Goal: Task Accomplishment & Management: Use online tool/utility

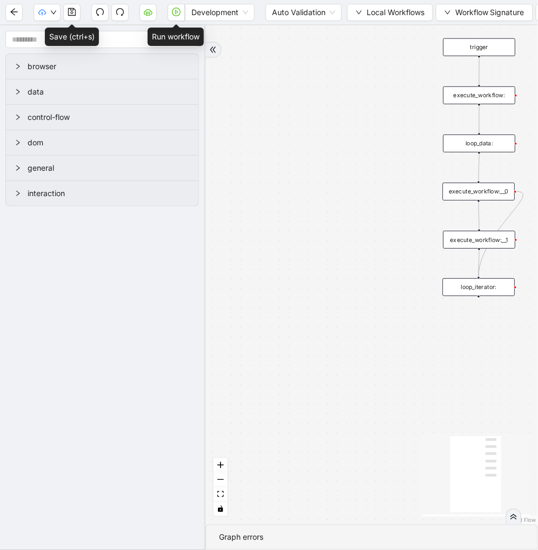
click at [174, 16] on button "button" at bounding box center [176, 12] width 17 height 17
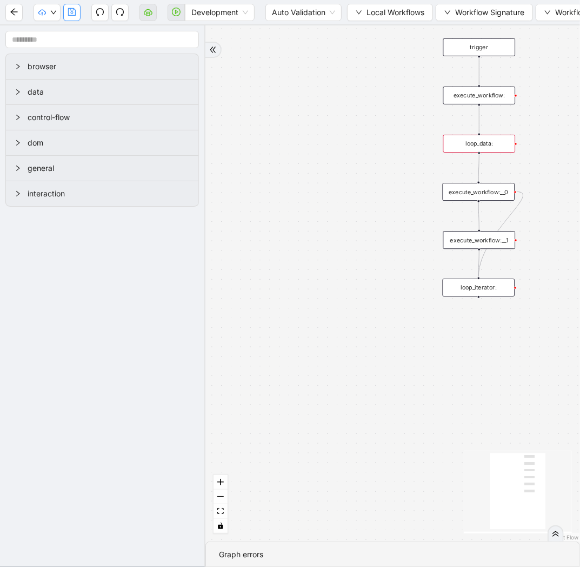
click at [76, 14] on button "button" at bounding box center [71, 12] width 17 height 17
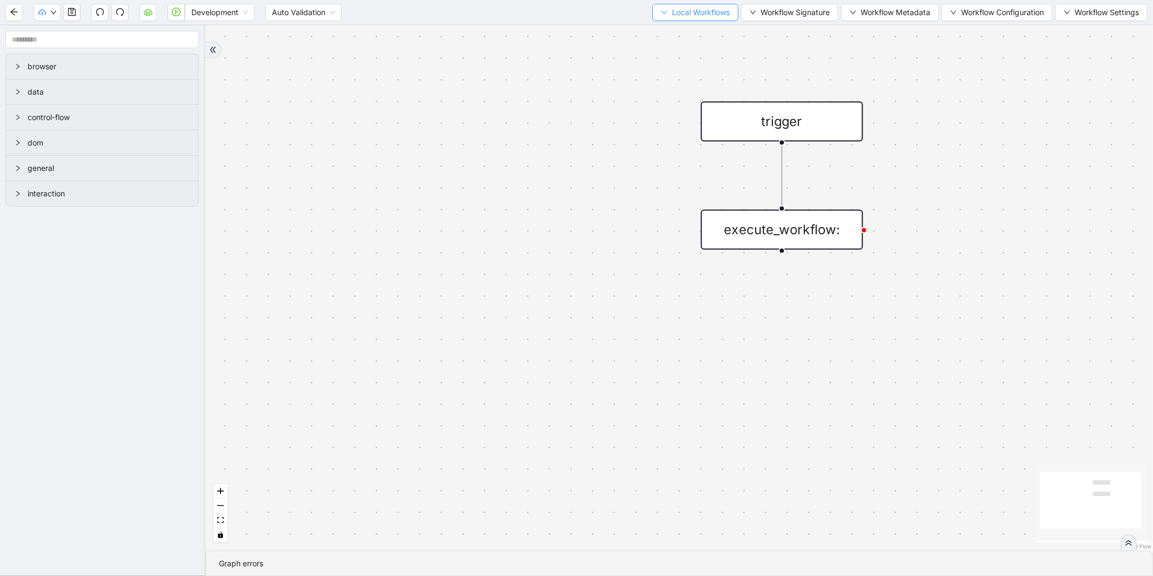
click at [672, 15] on span "Local Workflows" at bounding box center [701, 12] width 58 height 12
click at [673, 30] on span "Select" at bounding box center [690, 33] width 70 height 12
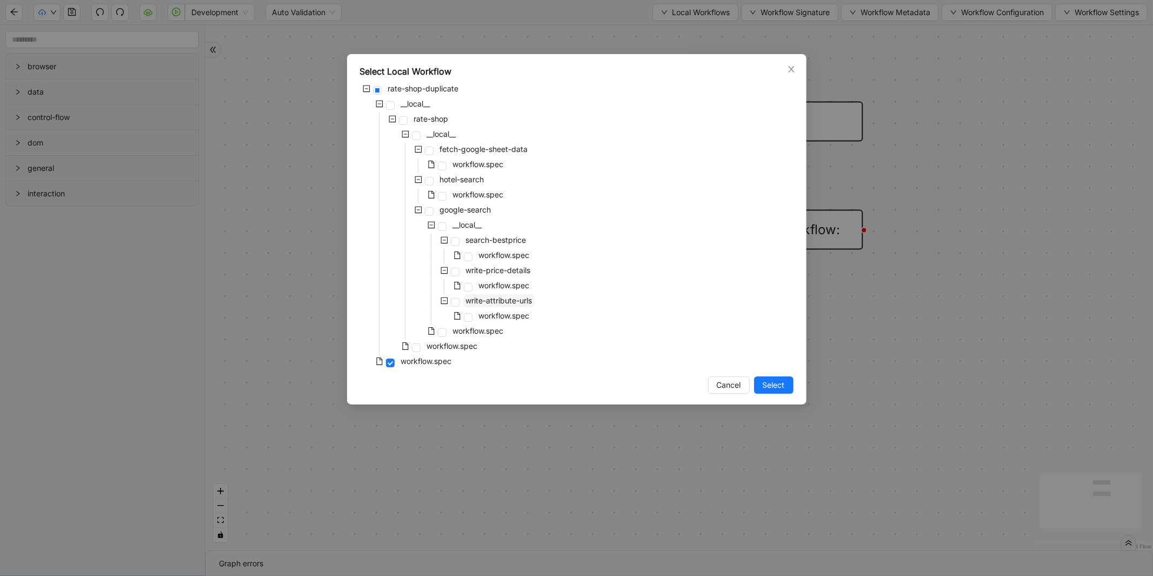
click at [486, 305] on span "write-attribute-urls" at bounding box center [499, 300] width 71 height 13
click at [788, 387] on button "Select" at bounding box center [773, 384] width 39 height 17
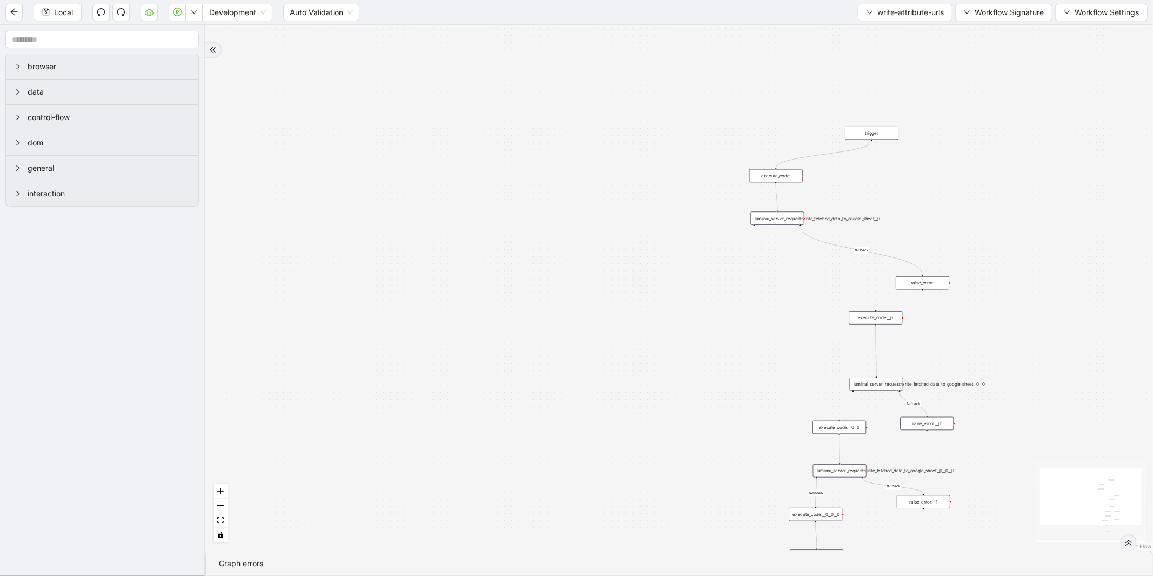
drag, startPoint x: 934, startPoint y: 138, endPoint x: 752, endPoint y: 218, distance: 199.0
click at [752, 218] on div "fallback fallback fallback fallback success trigger luminai_server_request:writ…" at bounding box center [679, 287] width 948 height 525
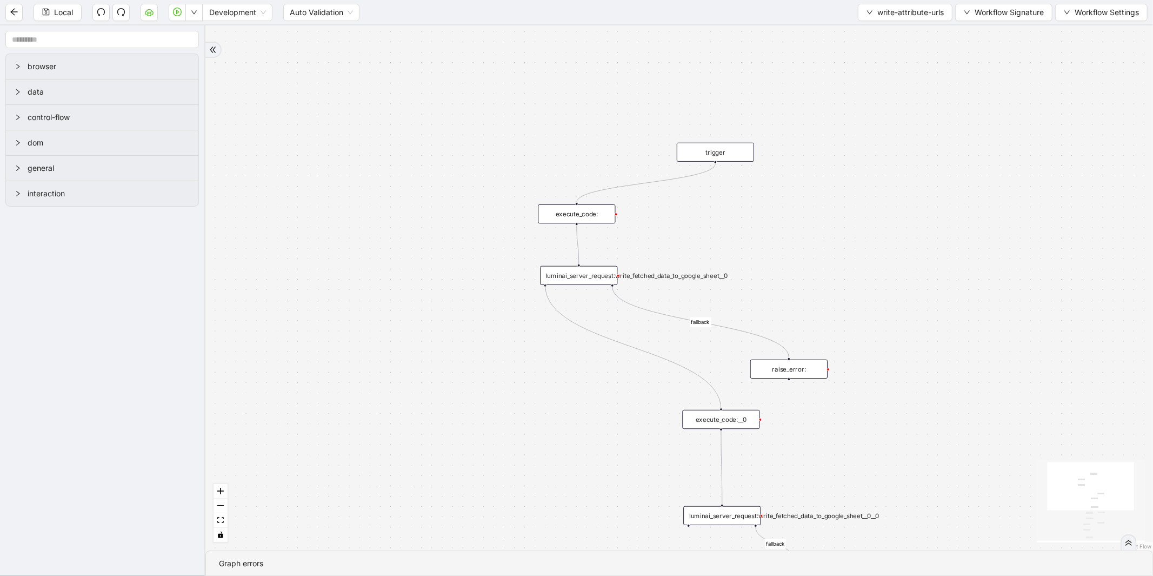
drag, startPoint x: 543, startPoint y: 284, endPoint x: 718, endPoint y: 415, distance: 217.5
click at [718, 415] on div "trigger luminai_server_request:write_fetched_data_to_google_sheet__0 execute_co…" at bounding box center [998, 488] width 905 height 501
click at [222, 517] on icon "fit view" at bounding box center [220, 520] width 6 height 6
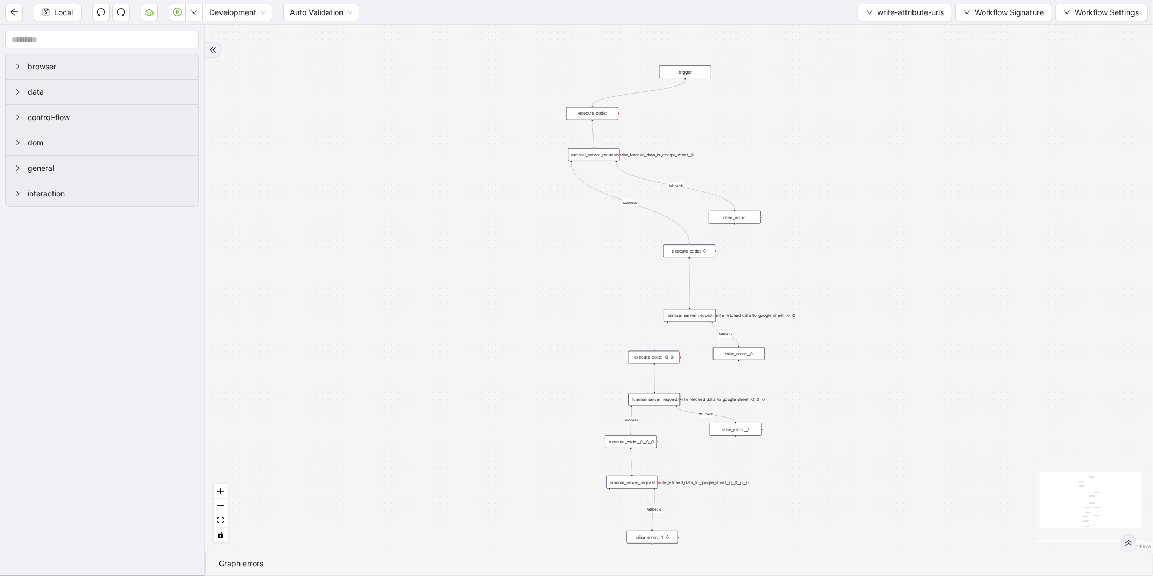
drag, startPoint x: 491, startPoint y: 273, endPoint x: 469, endPoint y: 297, distance: 33.3
click at [469, 297] on div "fallback fallback fallback fallback success success trigger luminai_server_requ…" at bounding box center [679, 287] width 948 height 525
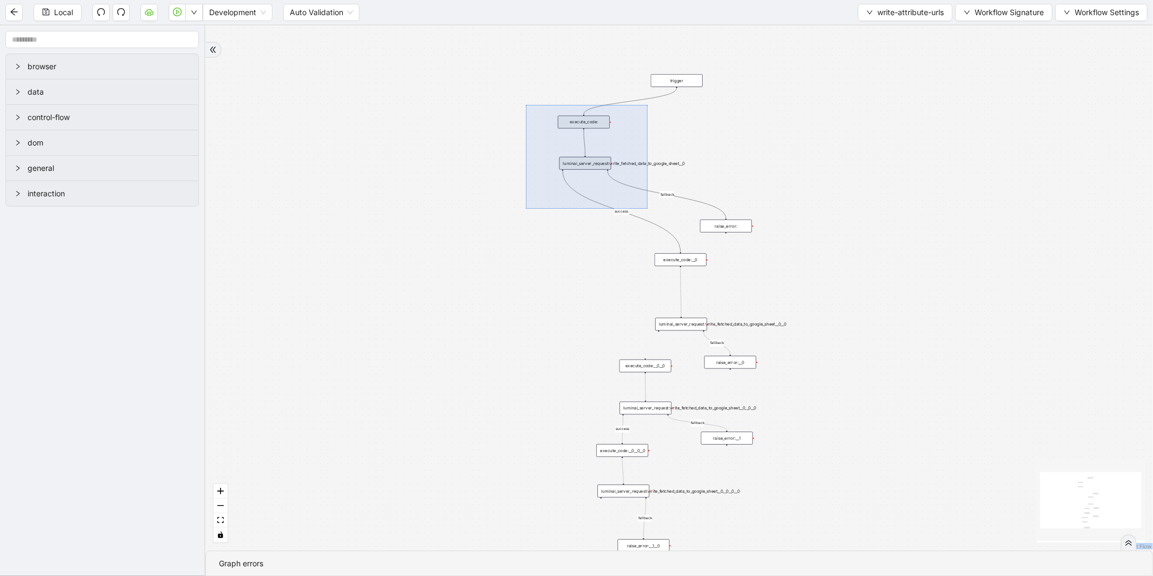
drag, startPoint x: 526, startPoint y: 105, endPoint x: 648, endPoint y: 209, distance: 159.9
click at [648, 209] on div "fallback fallback fallback fallback success success trigger luminai_server_requ…" at bounding box center [679, 287] width 948 height 525
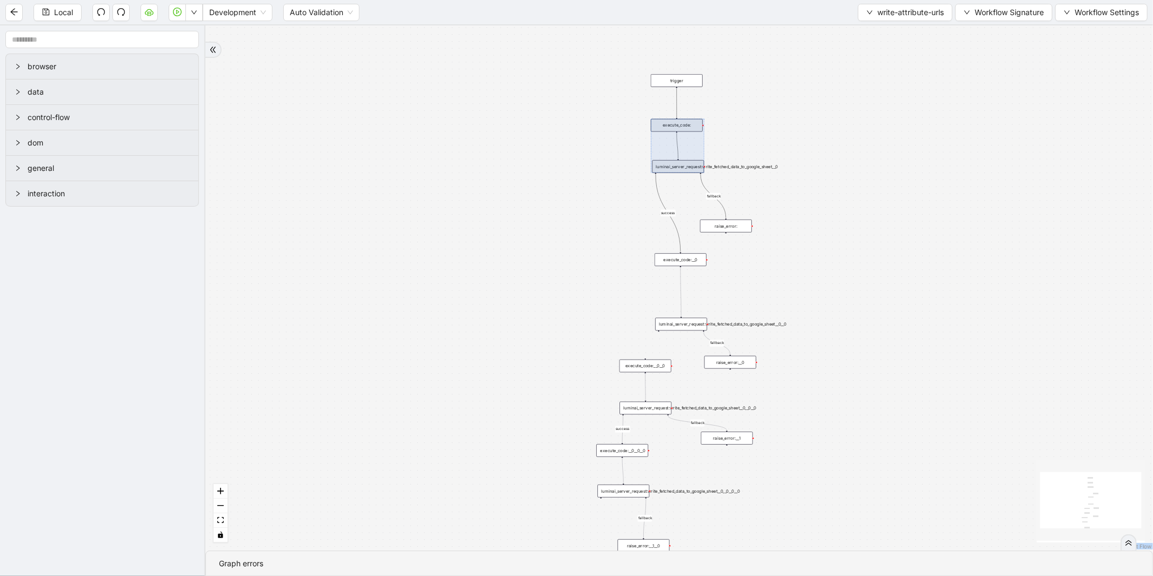
drag, startPoint x: 600, startPoint y: 155, endPoint x: 680, endPoint y: 158, distance: 79.6
click at [680, 158] on div at bounding box center [678, 146] width 54 height 54
drag, startPoint x: 579, startPoint y: 244, endPoint x: 567, endPoint y: 258, distance: 19.2
click at [579, 244] on div "fallback fallback fallback fallback success success trigger luminai_server_requ…" at bounding box center [679, 287] width 948 height 525
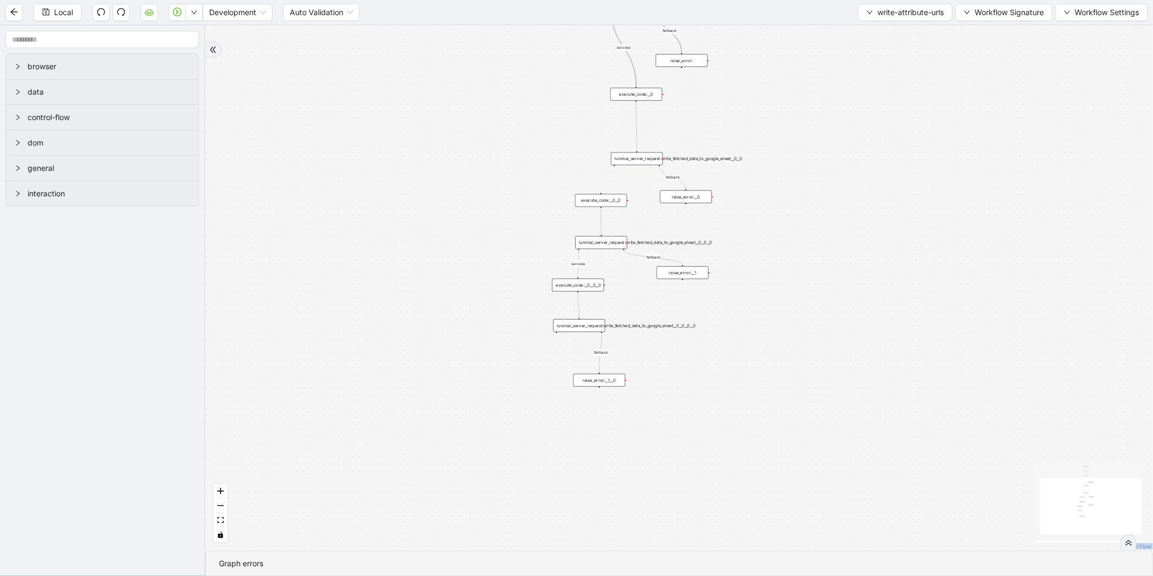
drag, startPoint x: 561, startPoint y: 266, endPoint x: 517, endPoint y: 100, distance: 171.7
click at [517, 100] on div "fallback fallback fallback fallback success success trigger luminai_server_requ…" at bounding box center [679, 287] width 948 height 525
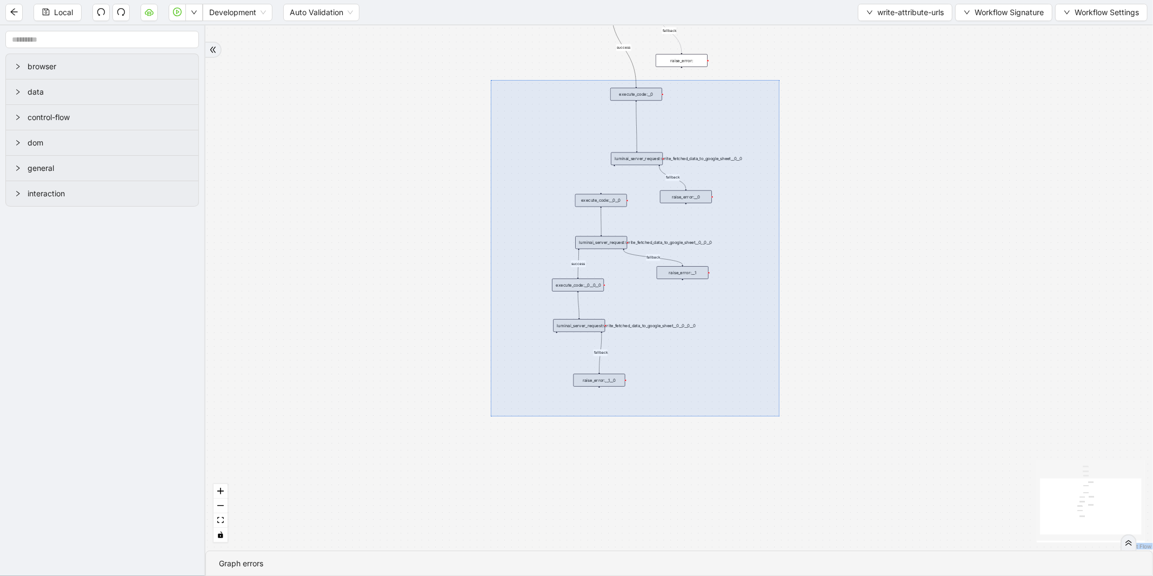
drag, startPoint x: 501, startPoint y: 88, endPoint x: 780, endPoint y: 416, distance: 431.2
click at [780, 416] on div "fallback fallback fallback fallback success success trigger luminai_server_requ…" at bounding box center [679, 287] width 948 height 525
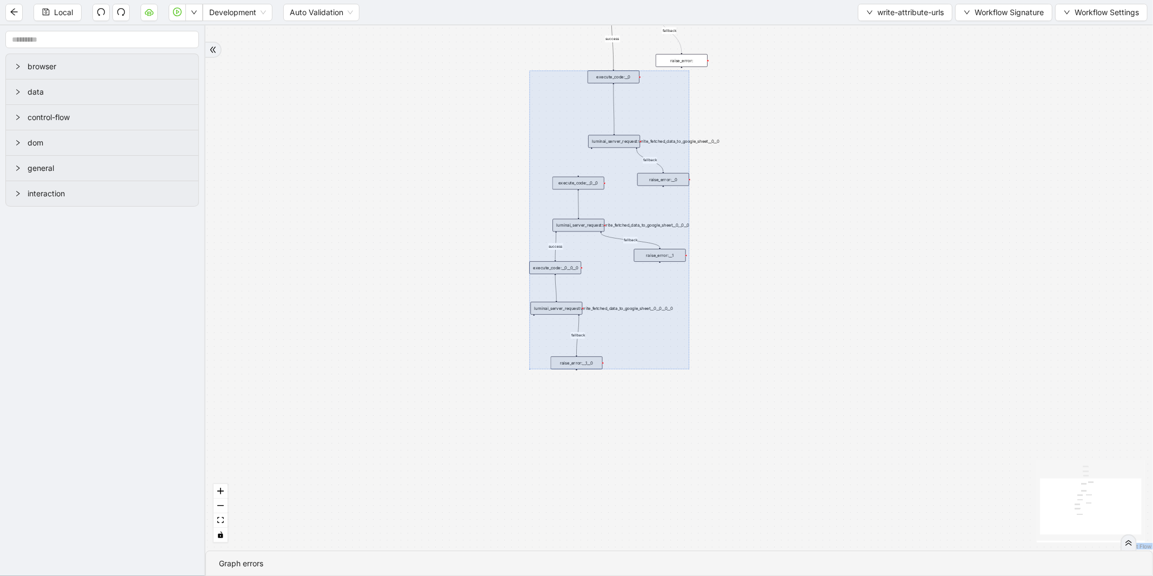
drag, startPoint x: 688, startPoint y: 287, endPoint x: 665, endPoint y: 269, distance: 28.6
click at [665, 269] on div at bounding box center [609, 219] width 160 height 298
click at [741, 218] on div "fallback fallback fallback fallback success success trigger luminai_server_requ…" at bounding box center [679, 287] width 948 height 525
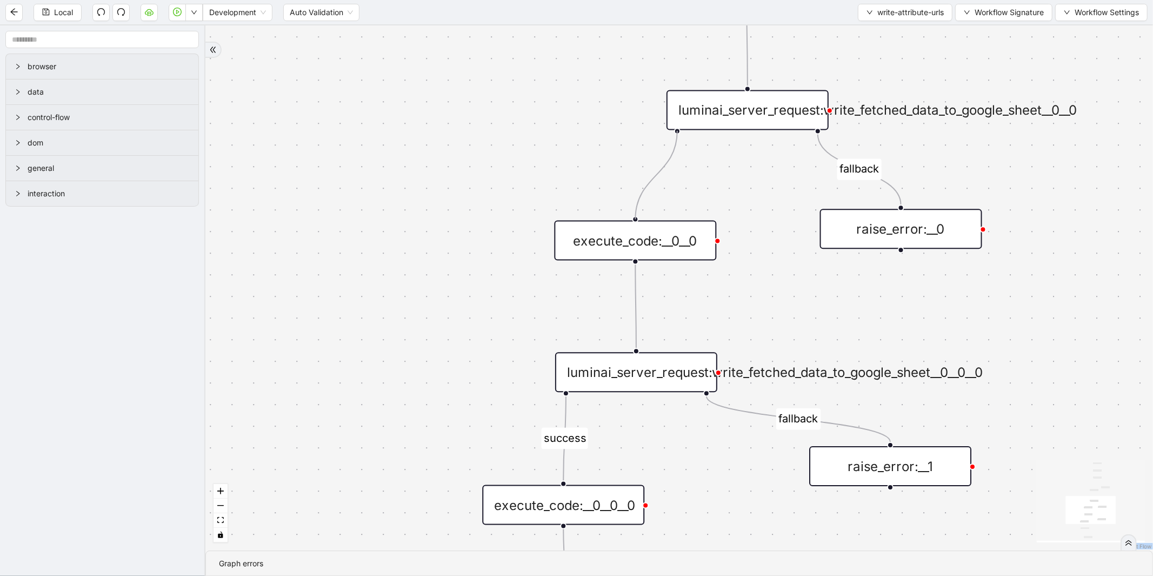
drag, startPoint x: 674, startPoint y: 131, endPoint x: 648, endPoint y: 208, distance: 80.7
click at [648, 208] on div "fallback fallback fallback fallback success success trigger luminai_server_requ…" at bounding box center [679, 287] width 948 height 525
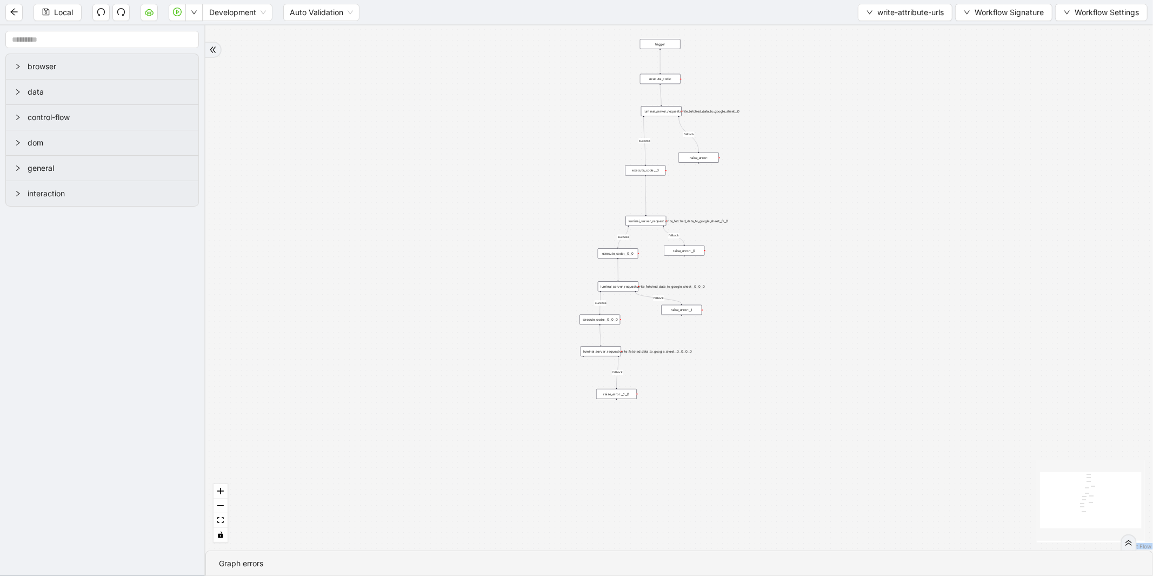
drag, startPoint x: 560, startPoint y: 92, endPoint x: 501, endPoint y: 144, distance: 78.5
click at [501, 144] on div "fallback fallback fallback fallback success success success trigger luminai_ser…" at bounding box center [679, 287] width 948 height 525
click at [72, 13] on span "Local" at bounding box center [63, 12] width 19 height 12
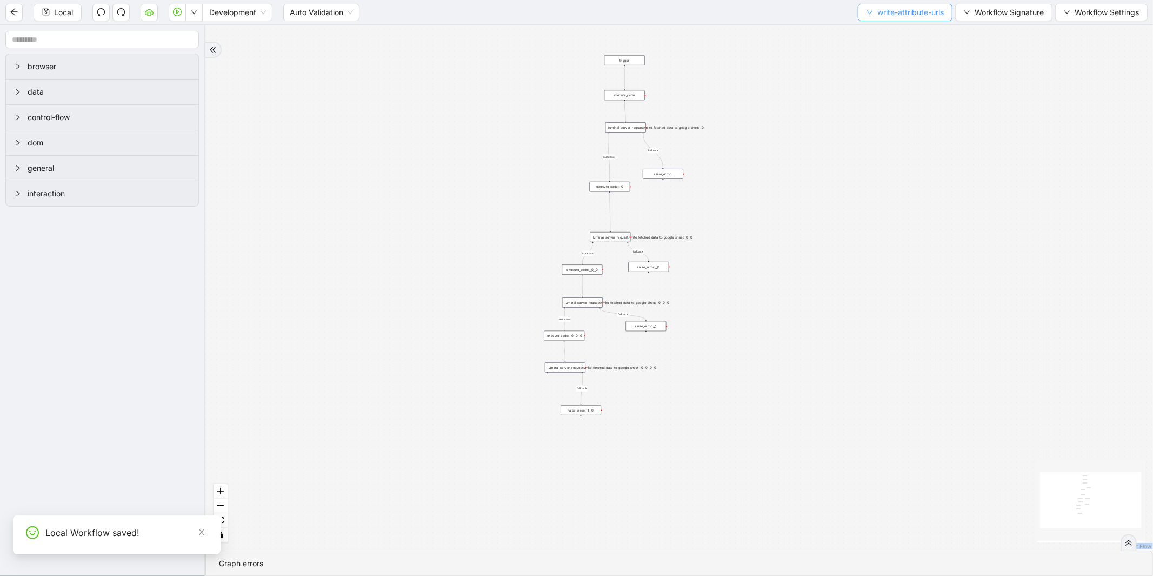
click at [934, 19] on button "write-attribute-urls" at bounding box center [905, 12] width 95 height 17
drag, startPoint x: 911, startPoint y: 31, endPoint x: 905, endPoint y: 35, distance: 6.8
click at [910, 31] on span "Select" at bounding box center [902, 33] width 79 height 12
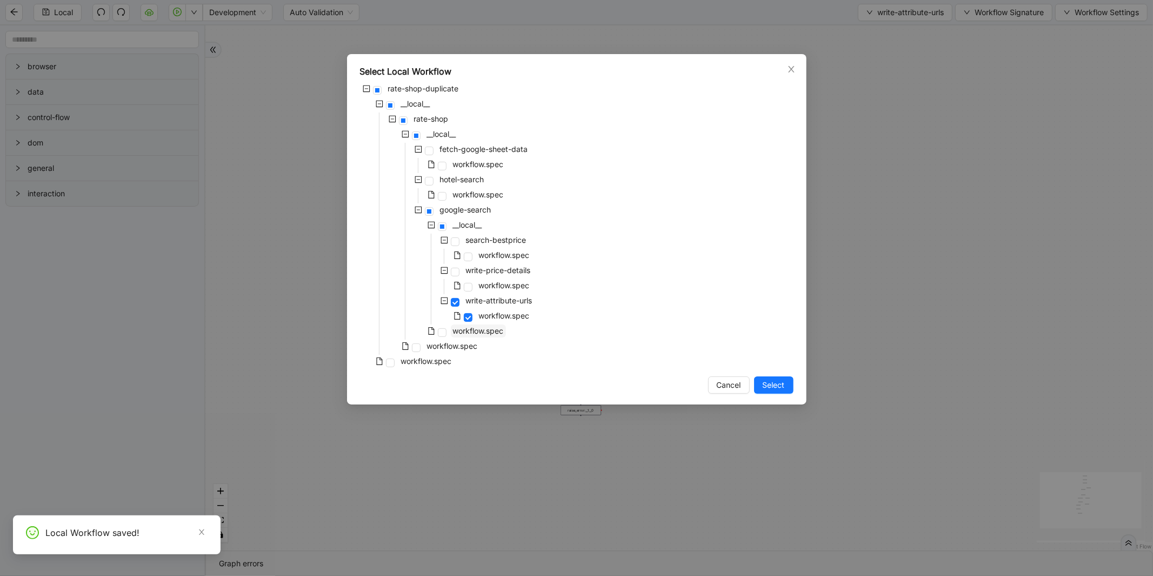
click at [469, 330] on span "workflow.spec" at bounding box center [478, 330] width 51 height 9
click at [769, 389] on span "Select" at bounding box center [774, 385] width 22 height 12
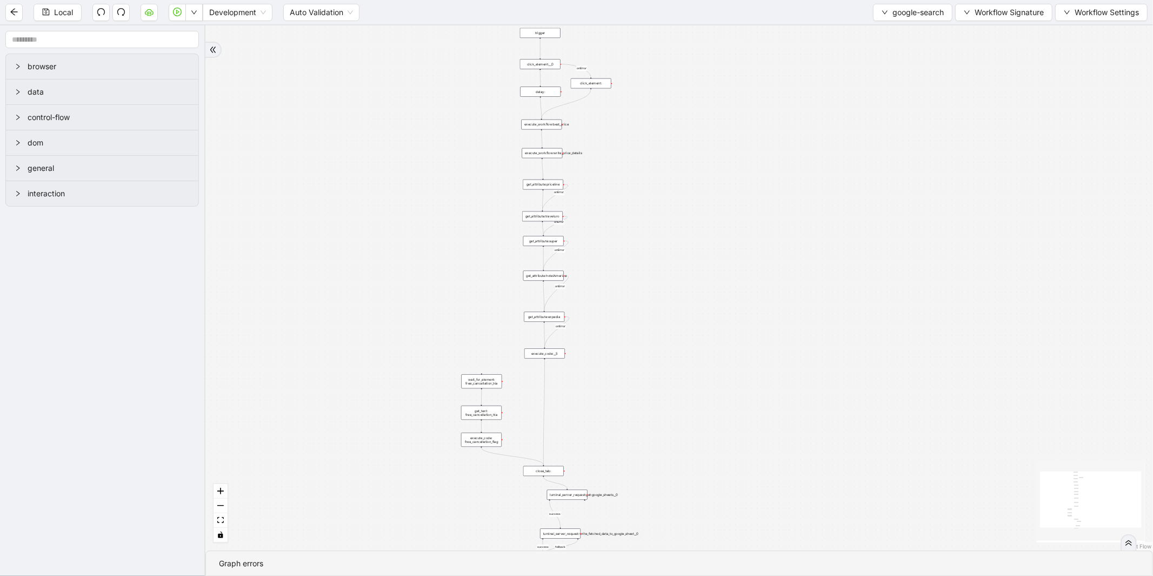
drag, startPoint x: 595, startPoint y: 223, endPoint x: 580, endPoint y: 95, distance: 129.0
click at [580, 95] on div "success success fallback onError onError onError onError onError onError trigge…" at bounding box center [679, 287] width 948 height 525
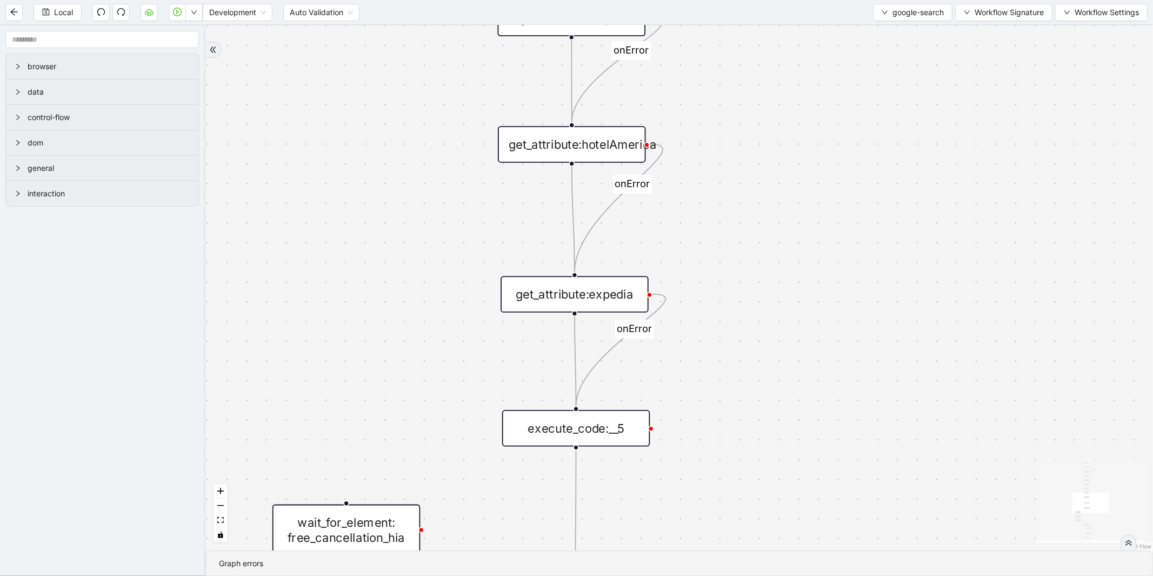
click at [537, 149] on div "get_attribute:hotelAmerica" at bounding box center [572, 144] width 148 height 36
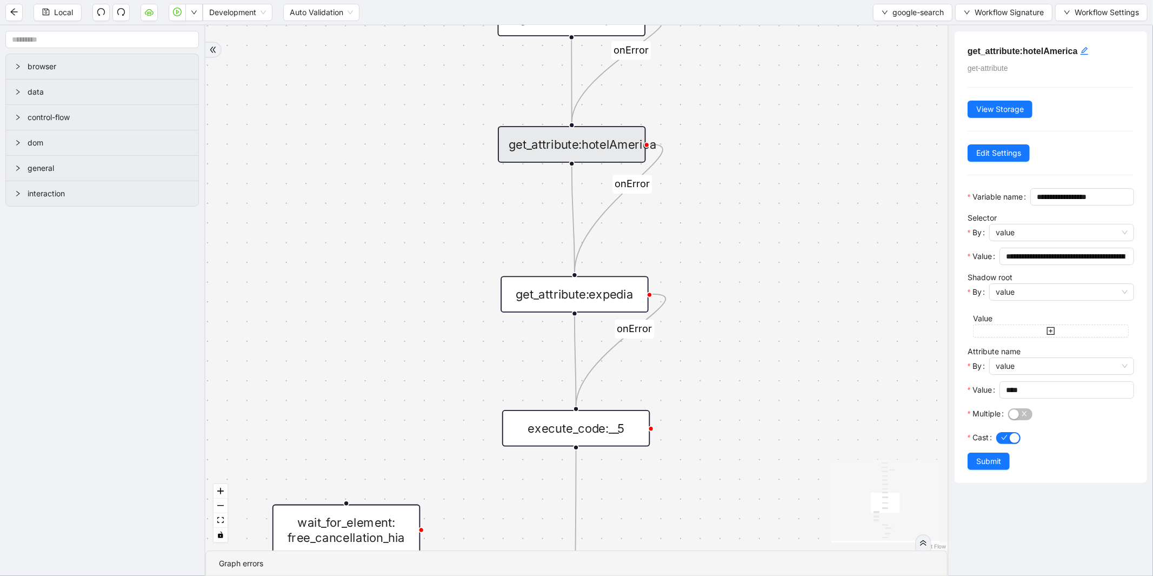
click at [559, 291] on div "get_attribute:expedia" at bounding box center [575, 294] width 148 height 36
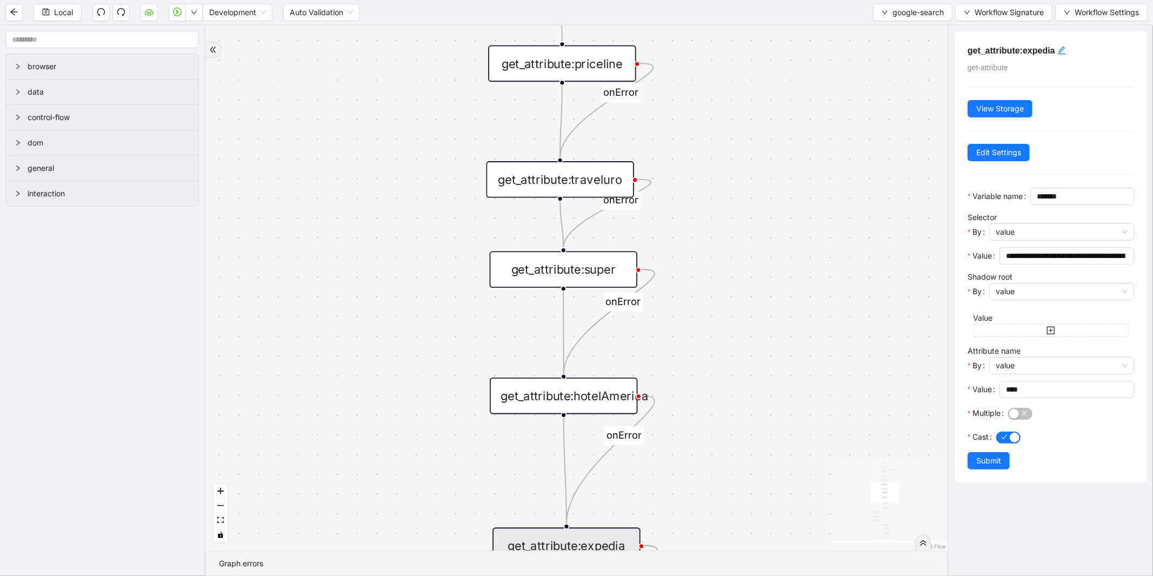
drag, startPoint x: 415, startPoint y: 84, endPoint x: 396, endPoint y: 391, distance: 307.7
click at [399, 401] on div "success success fallback onError onError onError onError onError onError trigge…" at bounding box center [576, 287] width 742 height 525
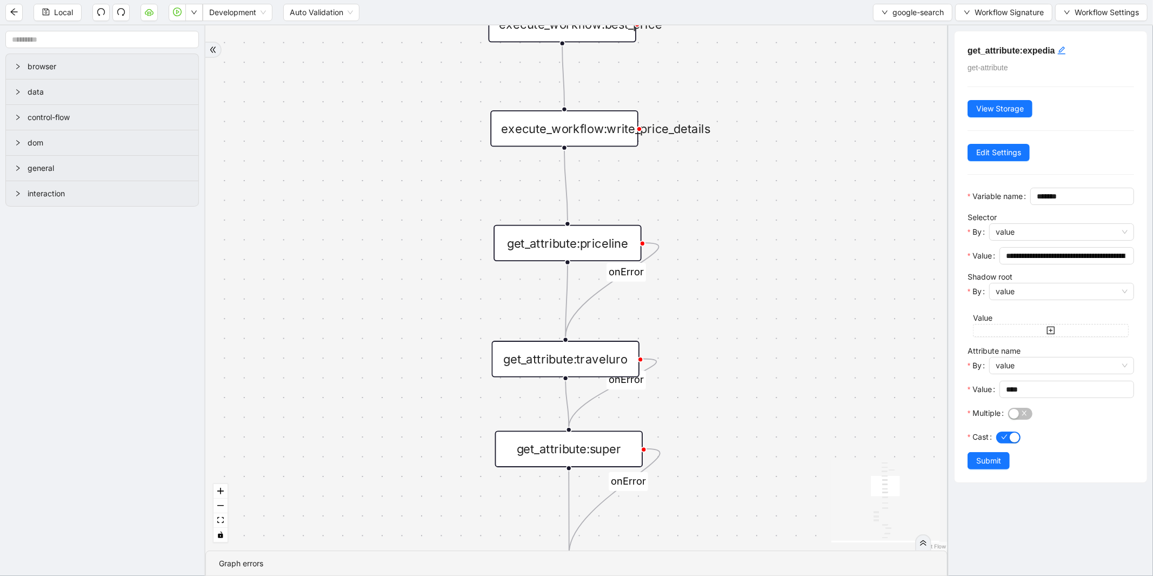
drag, startPoint x: 357, startPoint y: 211, endPoint x: 374, endPoint y: 347, distance: 137.3
click at [374, 349] on div "success success fallback onError onError onError onError onError onError trigge…" at bounding box center [576, 287] width 742 height 525
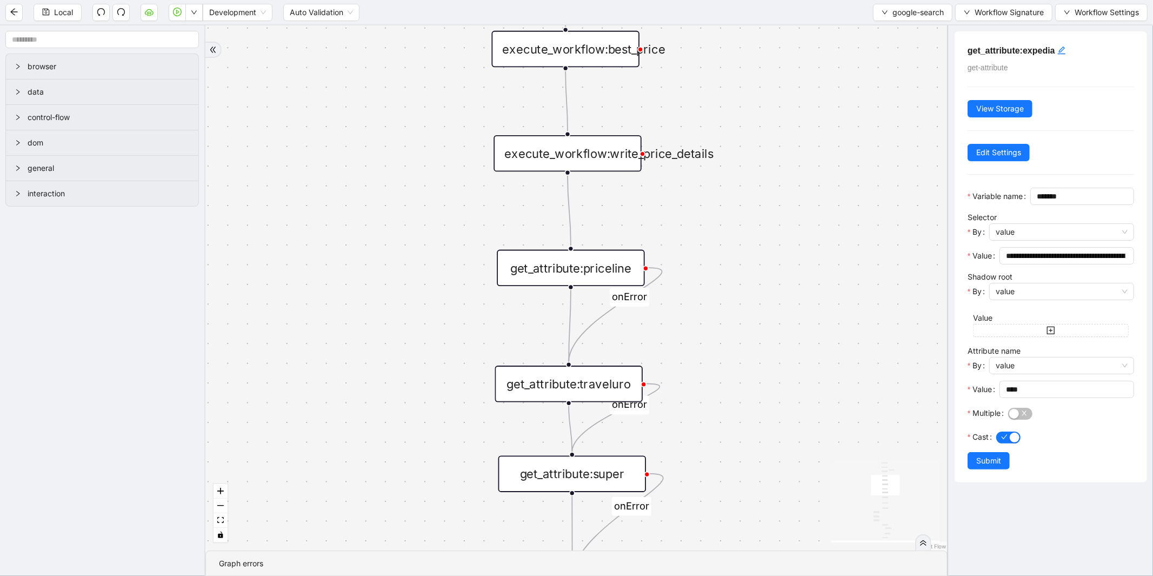
click at [579, 171] on div "success success fallback onError onError onError onError onError onError trigge…" at bounding box center [576, 287] width 742 height 525
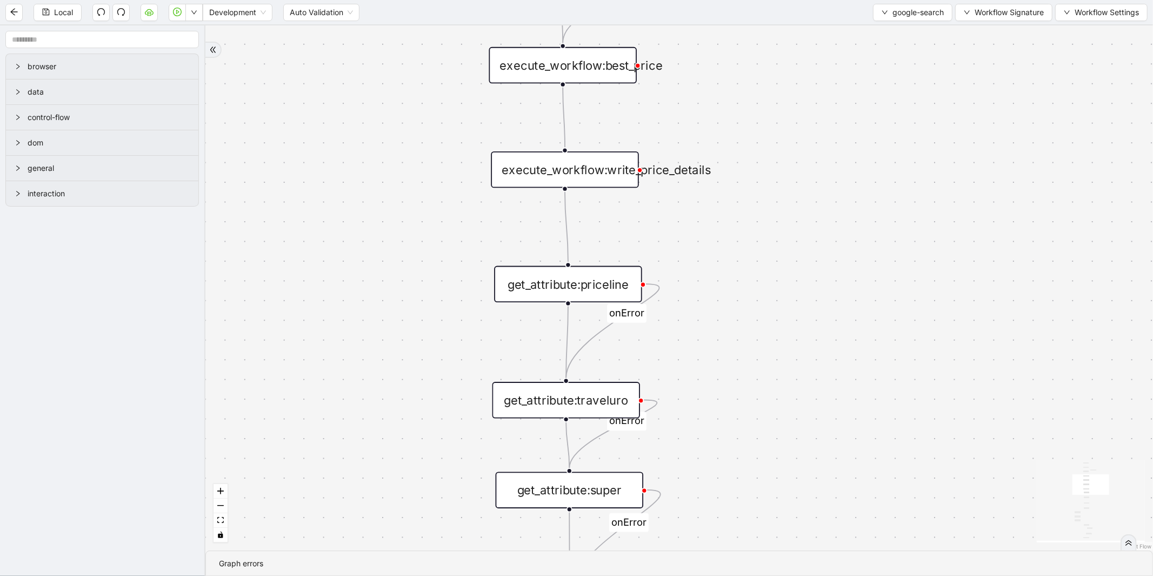
drag, startPoint x: 401, startPoint y: 130, endPoint x: 395, endPoint y: 270, distance: 140.2
click at [395, 270] on div "success success fallback onError onError onError onError onError onError trigge…" at bounding box center [679, 287] width 948 height 525
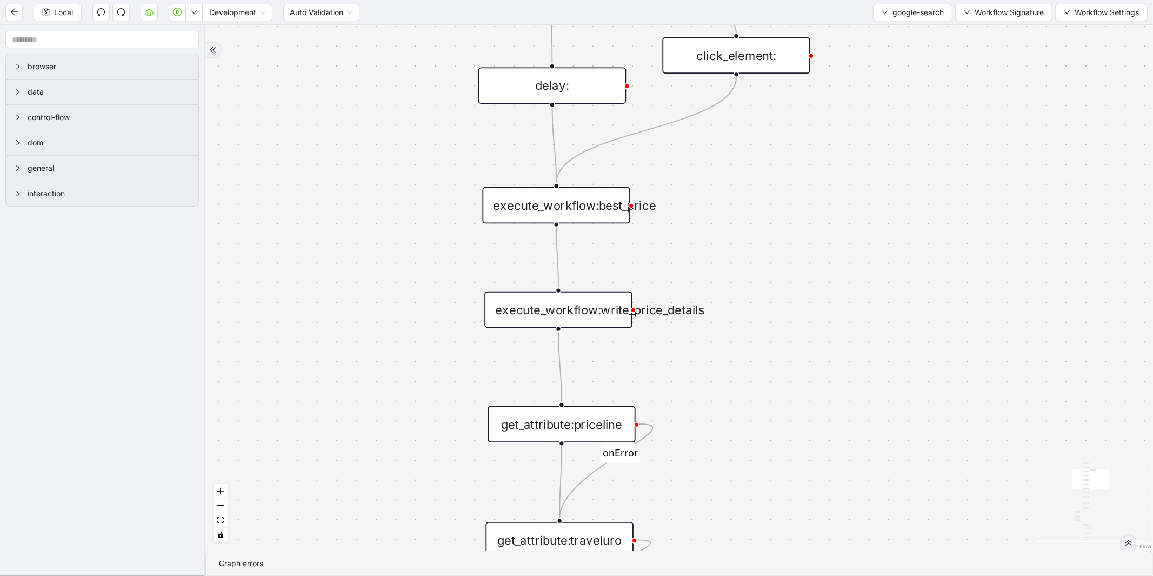
click at [560, 225] on div "success success fallback onError onError onError onError onError onError trigge…" at bounding box center [679, 287] width 948 height 525
click at [585, 211] on div "execute_workflow:best_price" at bounding box center [557, 205] width 148 height 36
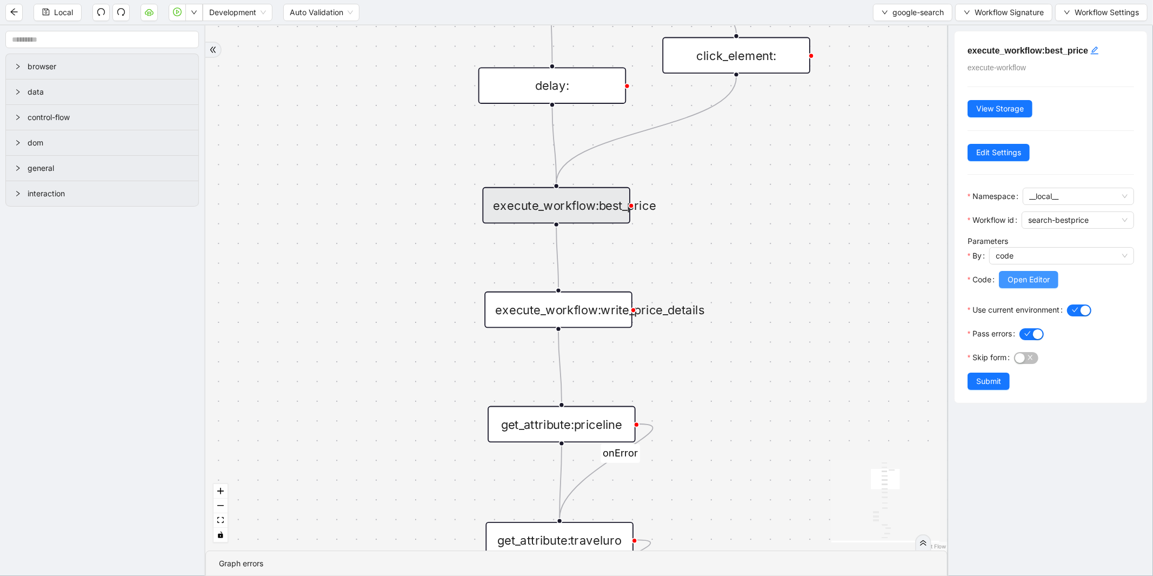
click at [1032, 280] on span "Open Editor" at bounding box center [1029, 280] width 42 height 12
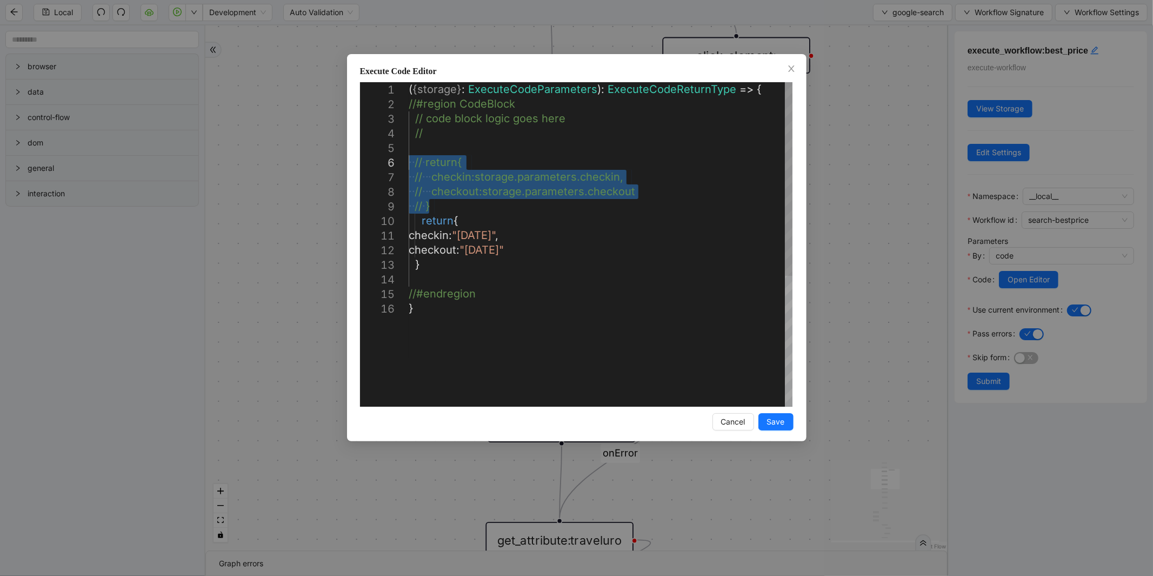
drag, startPoint x: 438, startPoint y: 206, endPoint x: 408, endPoint y: 158, distance: 56.9
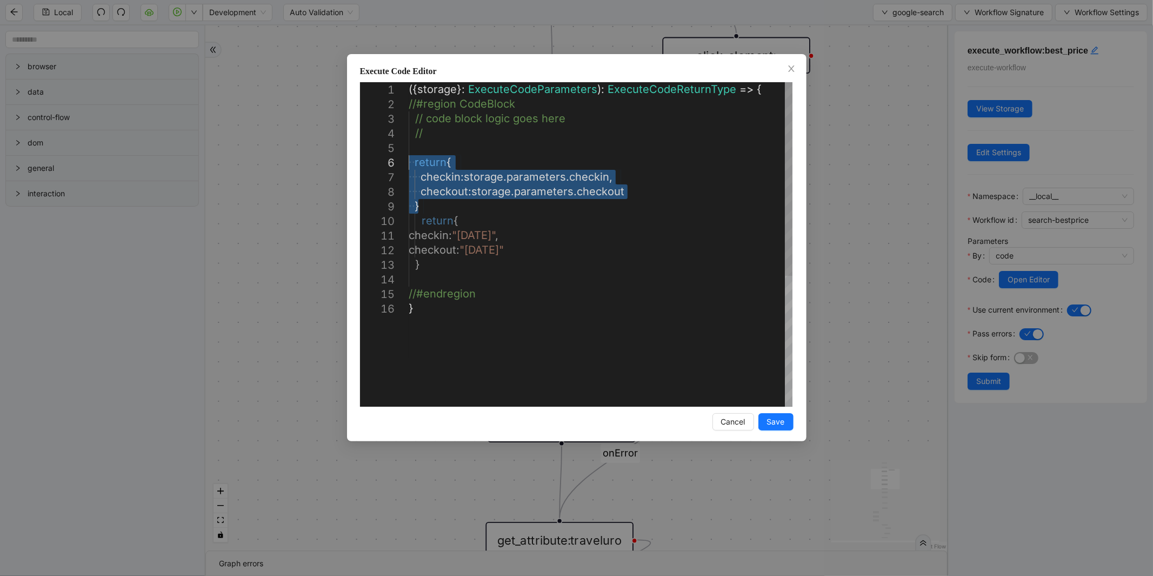
click at [418, 274] on div "({ storage }: ExecuteCodeParameters ): ExecuteCodeReturnType => { //#region Cod…" at bounding box center [601, 353] width 384 height 543
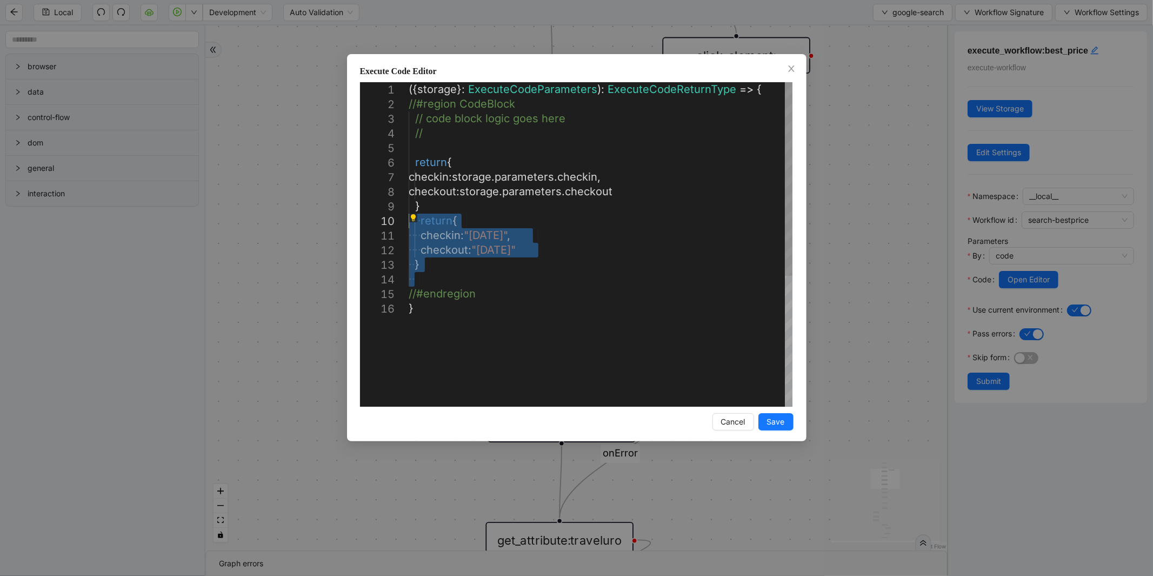
drag, startPoint x: 420, startPoint y: 273, endPoint x: 407, endPoint y: 220, distance: 54.0
type textarea "**********"
click at [779, 417] on span "Save" at bounding box center [776, 422] width 18 height 12
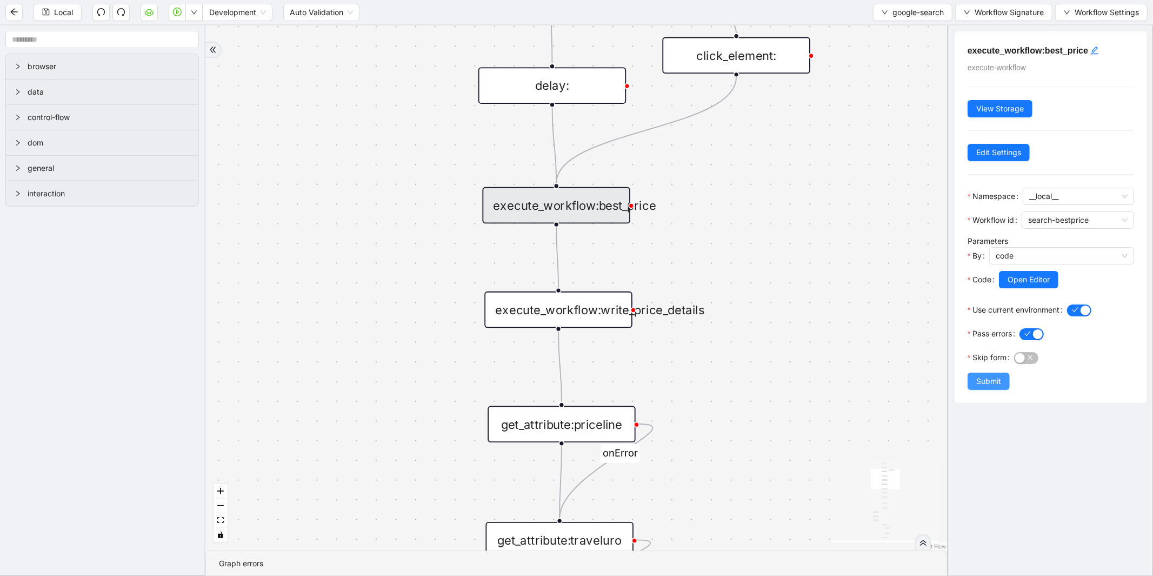
click at [987, 384] on span "Submit" at bounding box center [989, 381] width 25 height 12
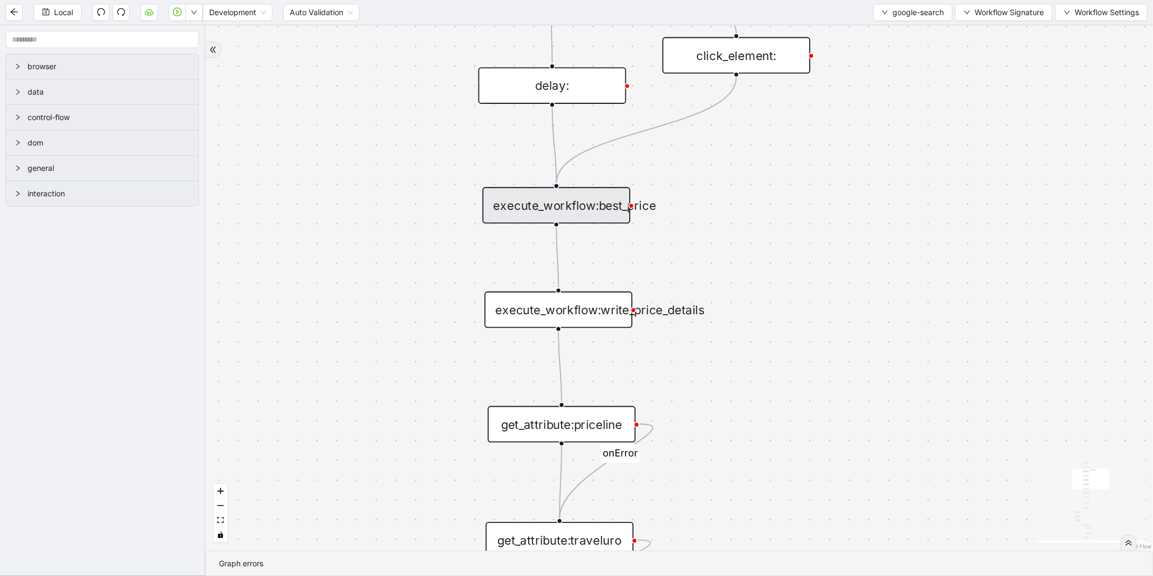
click at [901, 23] on div "Local Development Auto Validation google-search Workflow Signature Workflow Set…" at bounding box center [576, 12] width 1153 height 24
click at [899, 13] on span "google-search" at bounding box center [918, 12] width 51 height 12
click at [896, 31] on span "Select" at bounding box center [911, 33] width 63 height 12
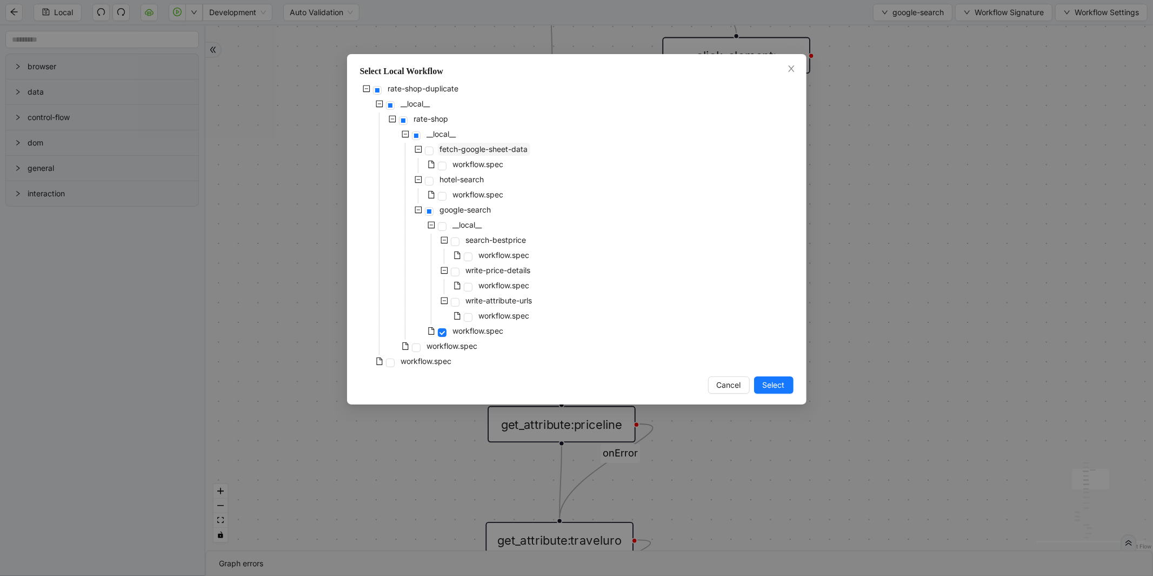
click at [503, 147] on span "fetch-google-sheet-data" at bounding box center [484, 148] width 88 height 9
click at [777, 387] on span "Select" at bounding box center [774, 385] width 22 height 12
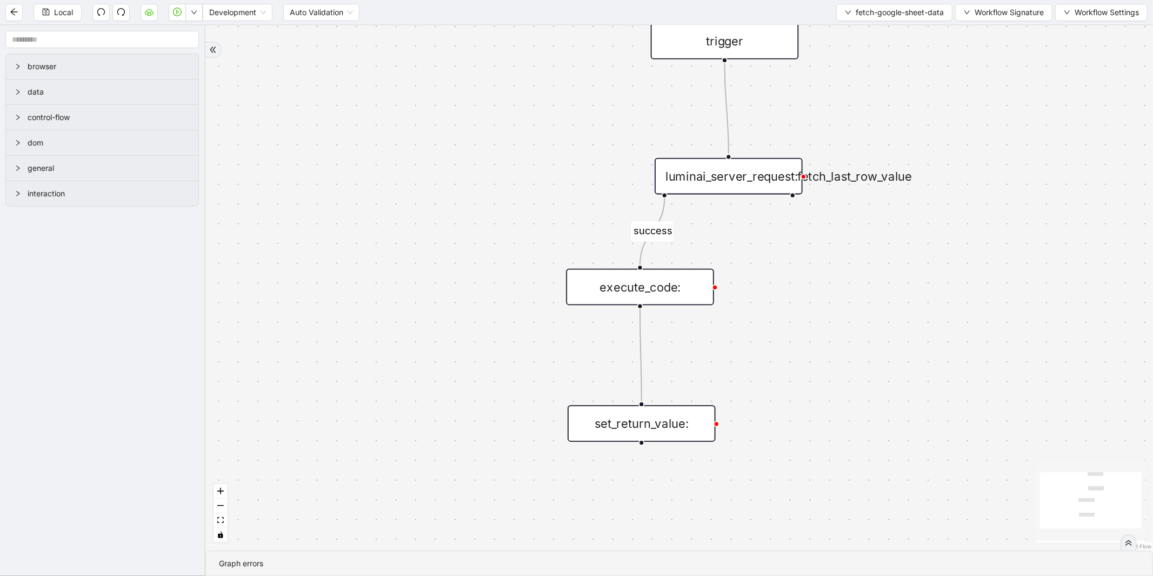
click at [674, 285] on div "execute_code:" at bounding box center [640, 287] width 148 height 36
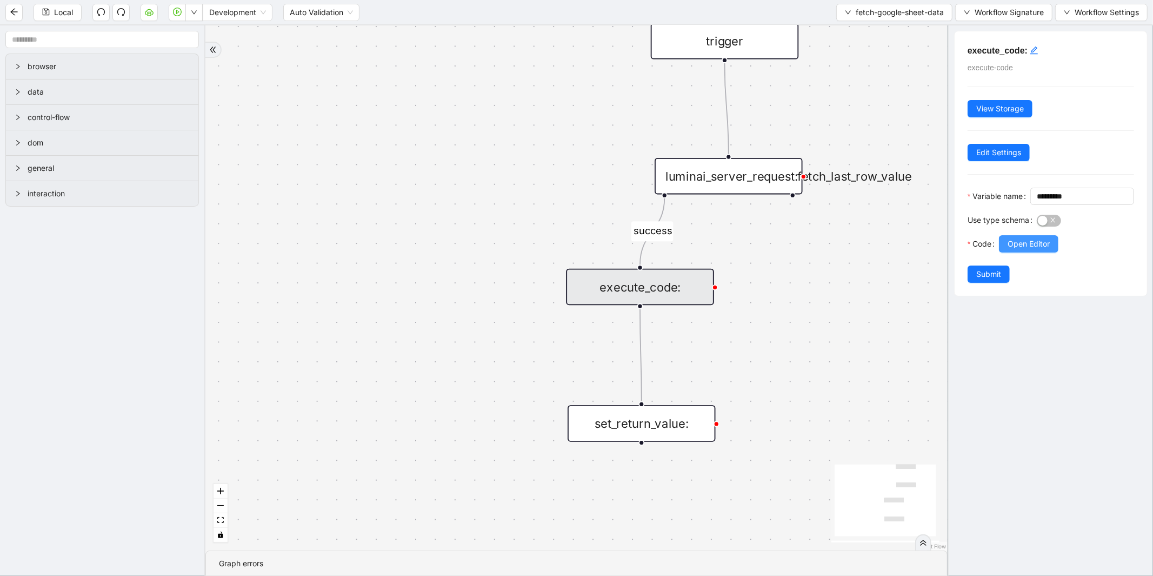
click at [1031, 250] on span "Open Editor" at bounding box center [1029, 244] width 42 height 12
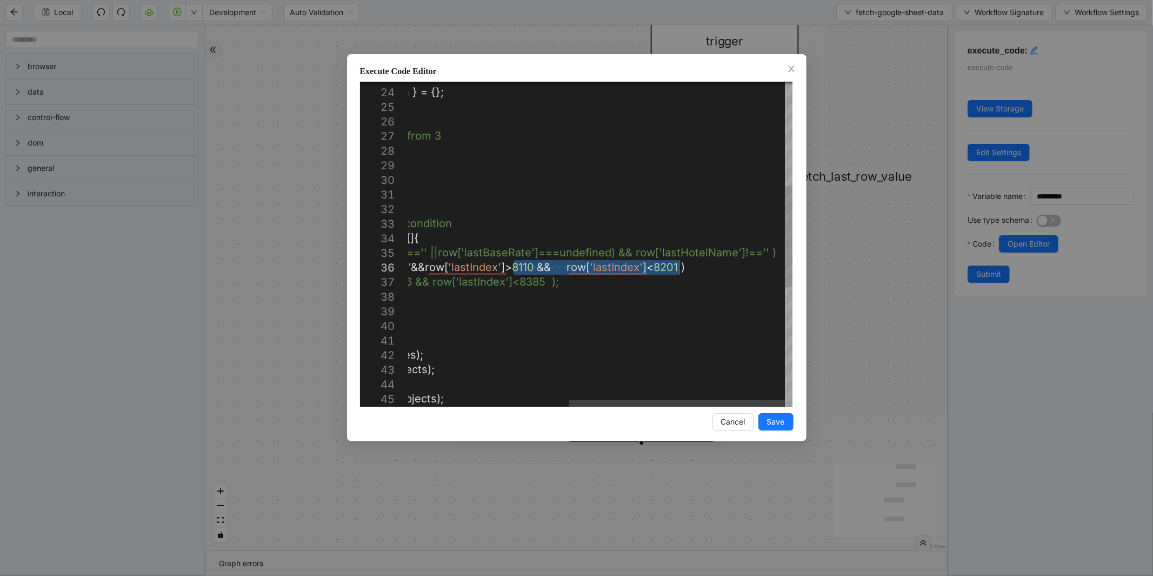
drag, startPoint x: 514, startPoint y: 268, endPoint x: 680, endPoint y: 271, distance: 166.0
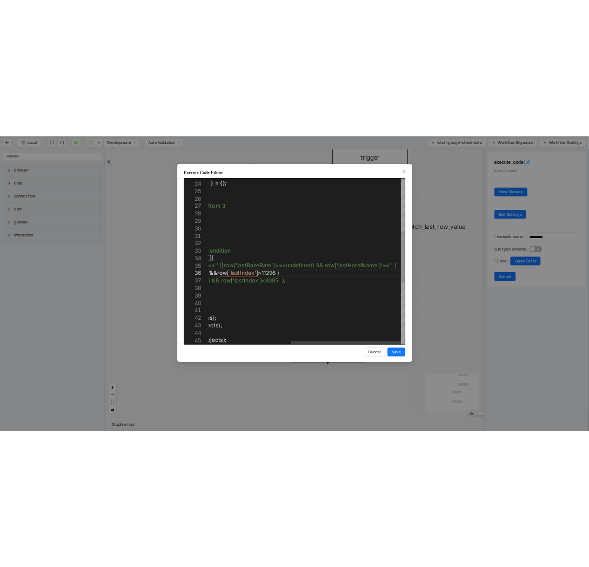
scroll to position [73, 553]
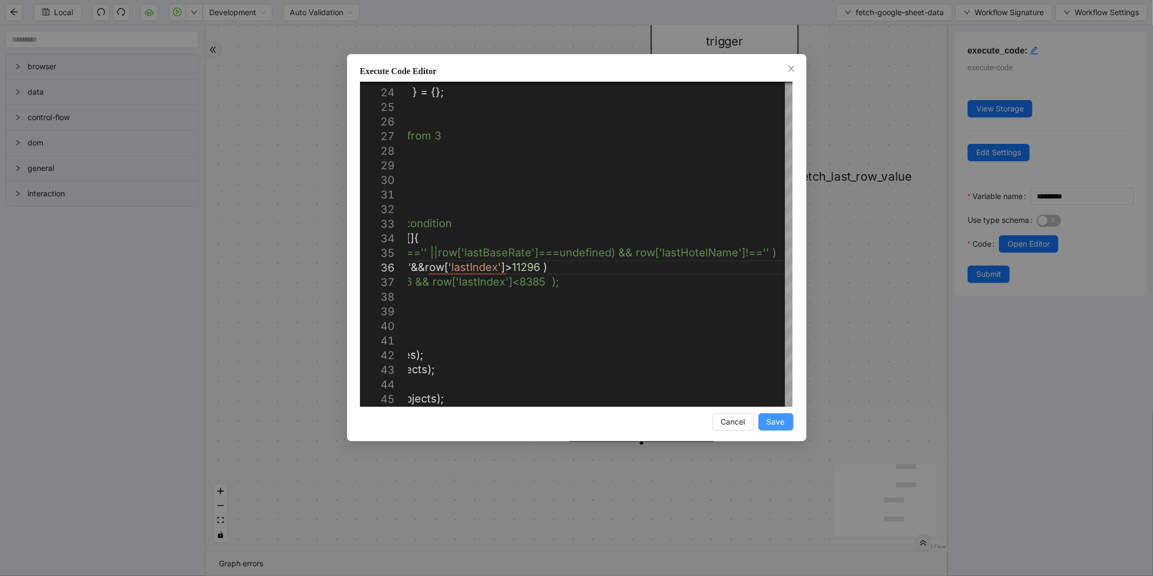
type textarea "**********"
click at [782, 422] on span "Save" at bounding box center [776, 422] width 18 height 12
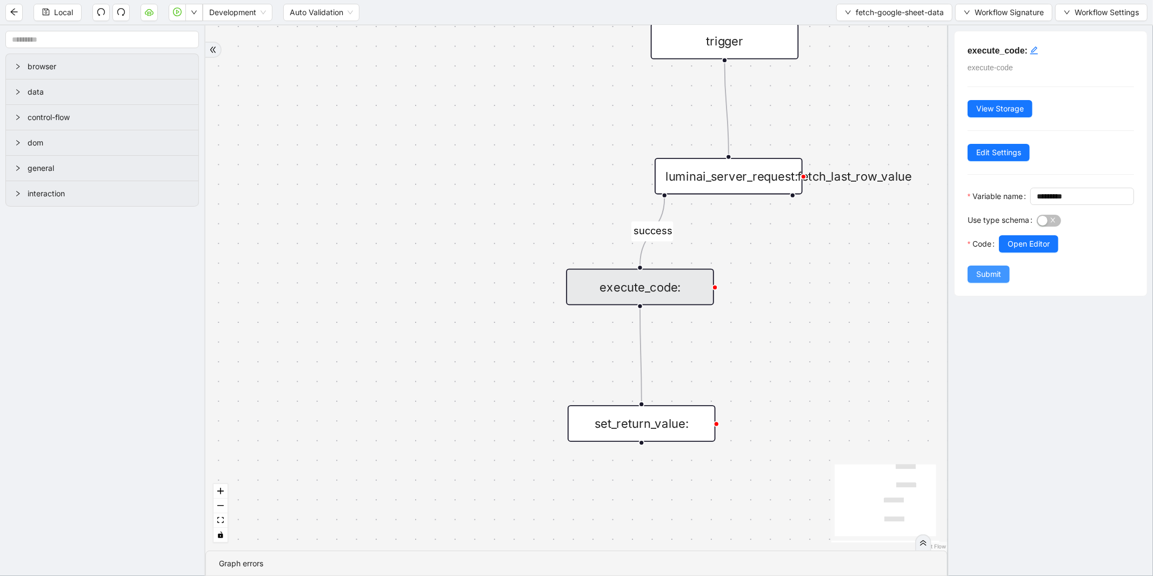
click at [996, 280] on span "Submit" at bounding box center [989, 274] width 25 height 12
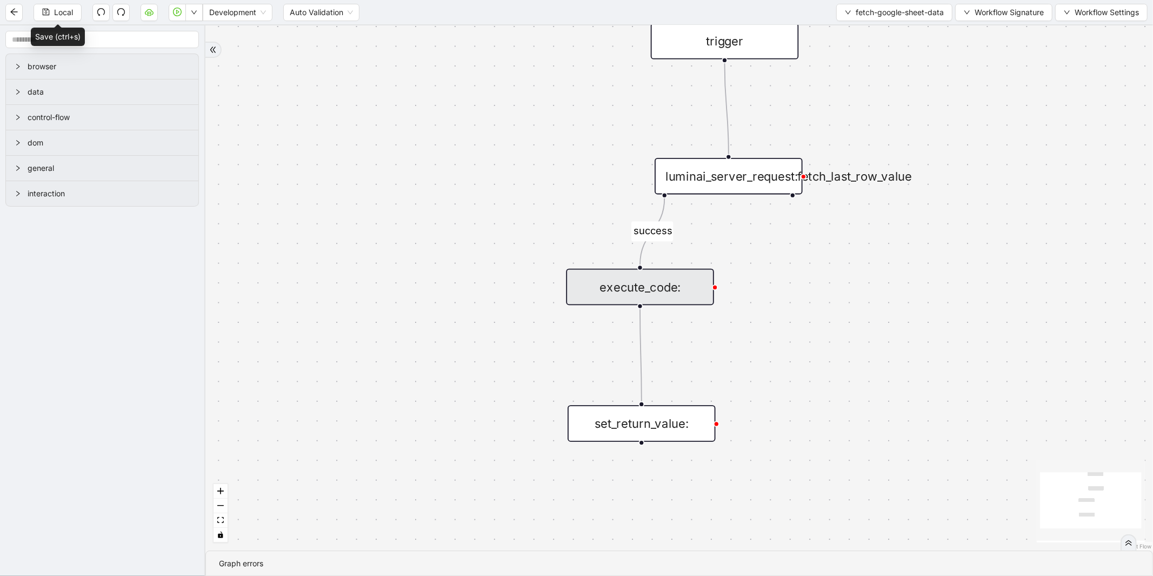
click at [51, 23] on div "Local Development Auto Validation fetch-google-sheet-data Workflow Signature Wo…" at bounding box center [576, 12] width 1153 height 24
click at [56, 18] on span "Local" at bounding box center [63, 12] width 19 height 12
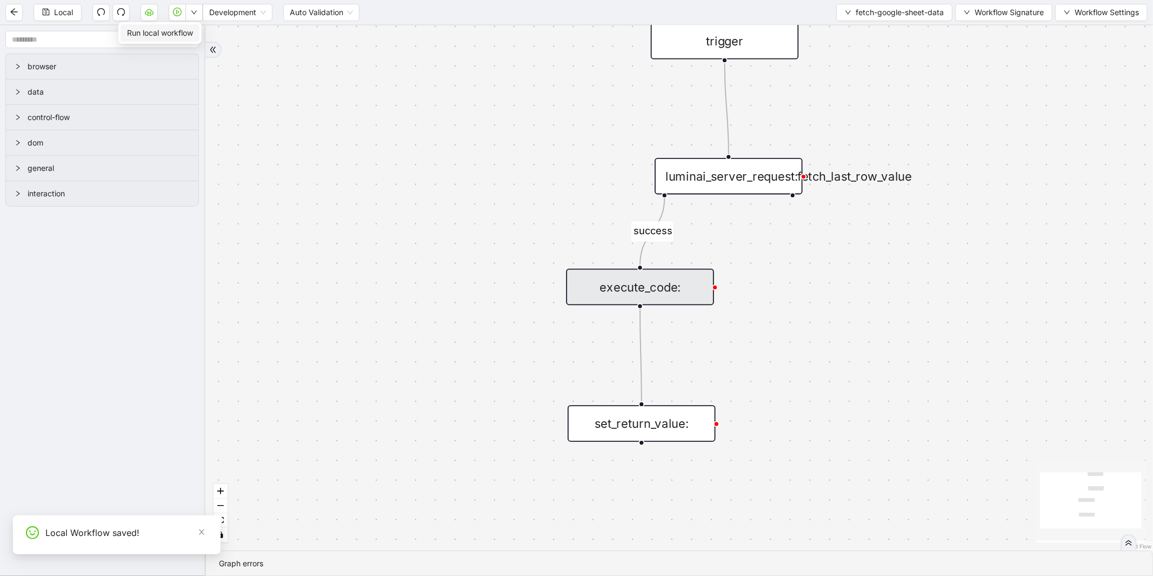
click at [191, 27] on span "Run local workflow" at bounding box center [160, 33] width 66 height 12
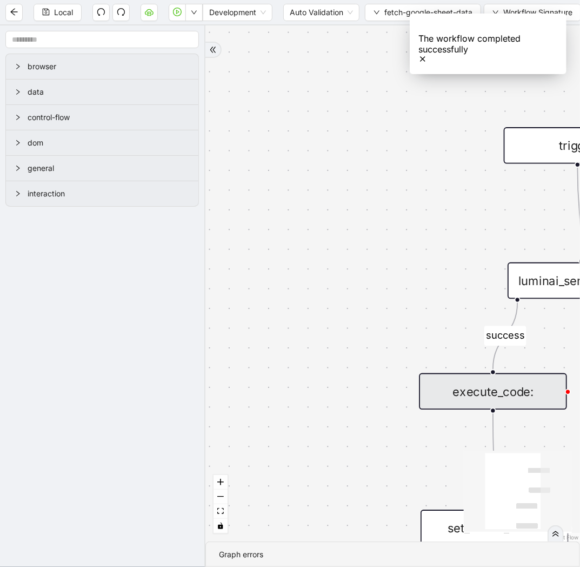
drag, startPoint x: 372, startPoint y: 147, endPoint x: 229, endPoint y: 222, distance: 161.8
click at [229, 222] on div "success trigger luminai_server_request:fetch_last_row_value set_return_value: e…" at bounding box center [392, 283] width 375 height 516
click at [61, 14] on span "Local" at bounding box center [63, 12] width 19 height 12
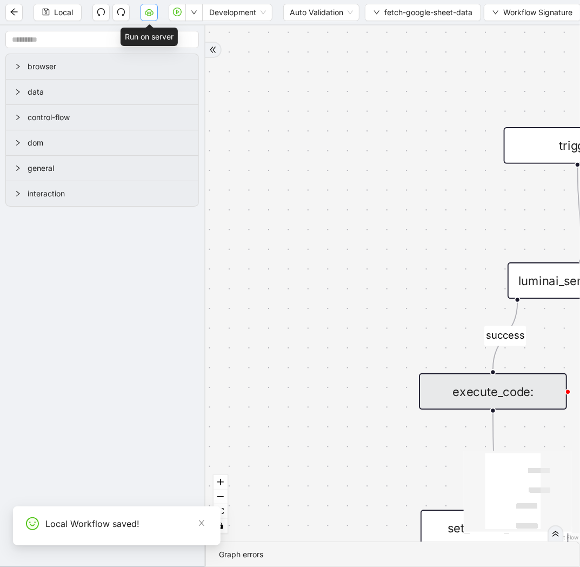
click at [146, 13] on icon "cloud-server" at bounding box center [149, 12] width 9 height 9
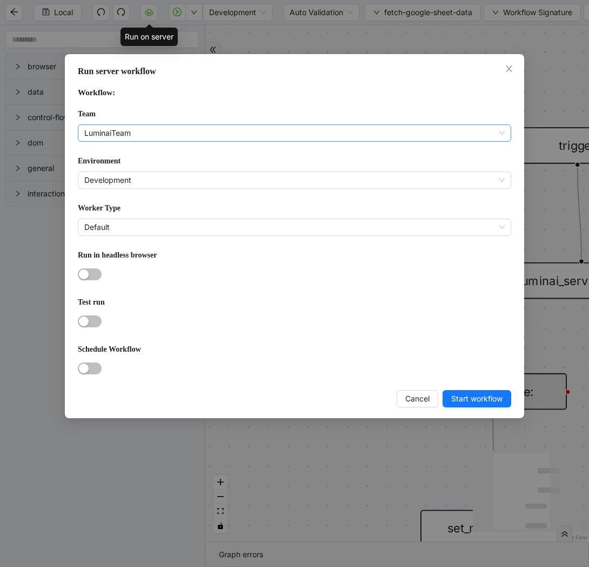
click at [200, 126] on span "LuminaiTeam" at bounding box center [294, 133] width 421 height 16
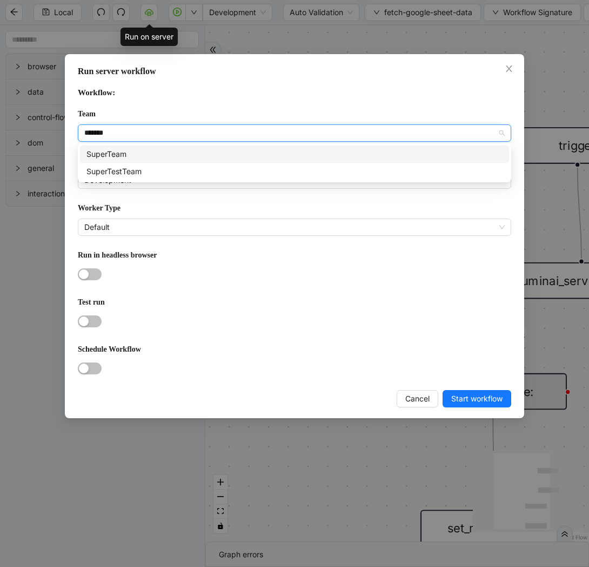
type input "********"
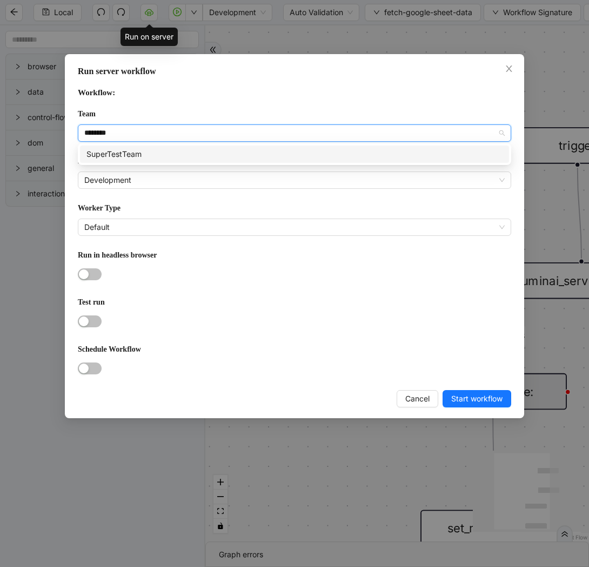
click at [134, 157] on div "SuperTestTeam" at bounding box center [295, 154] width 416 height 12
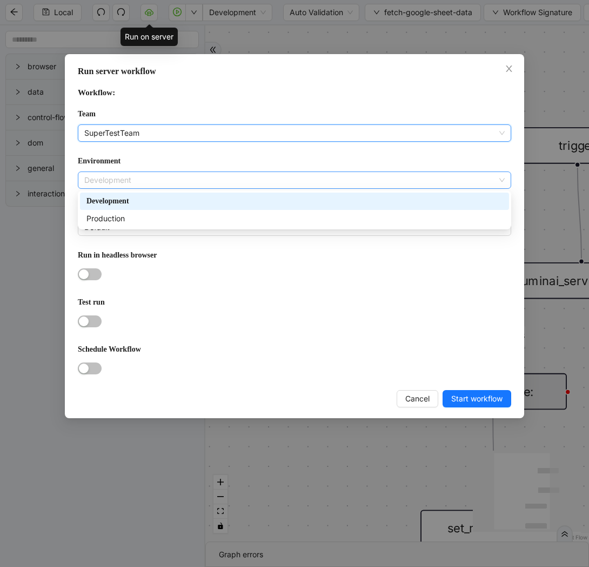
click at [125, 177] on span "Development" at bounding box center [294, 180] width 421 height 16
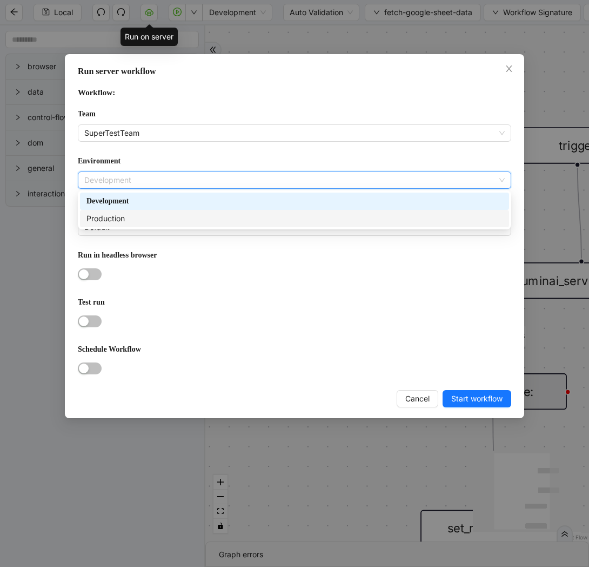
click at [122, 213] on div "Production" at bounding box center [295, 219] width 416 height 12
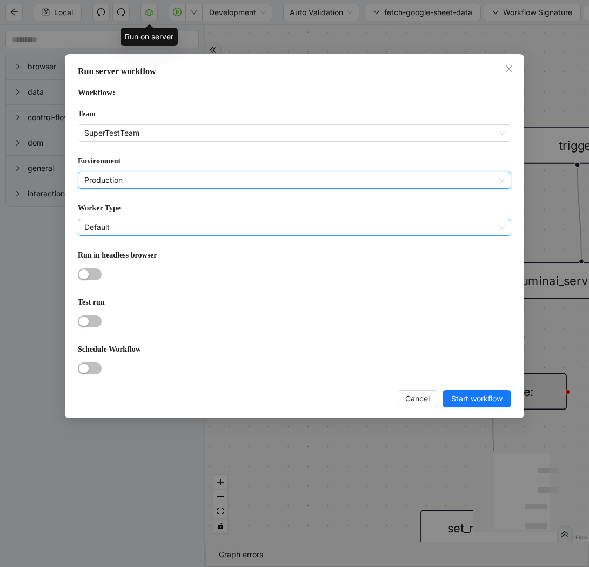
click at [115, 219] on span "Default" at bounding box center [294, 227] width 421 height 16
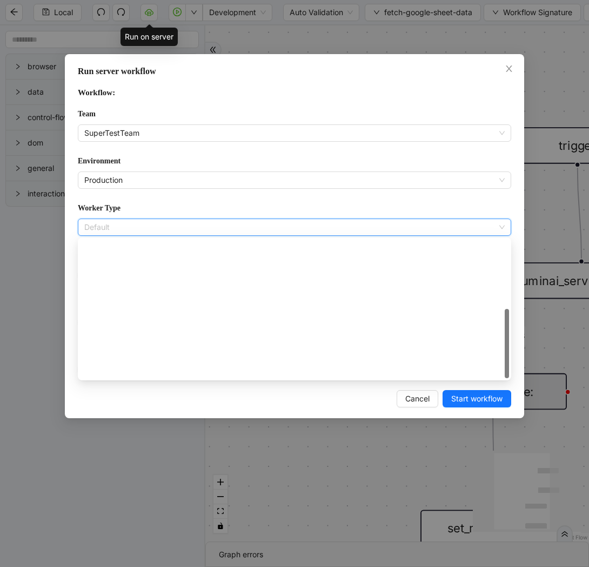
scroll to position [155, 0]
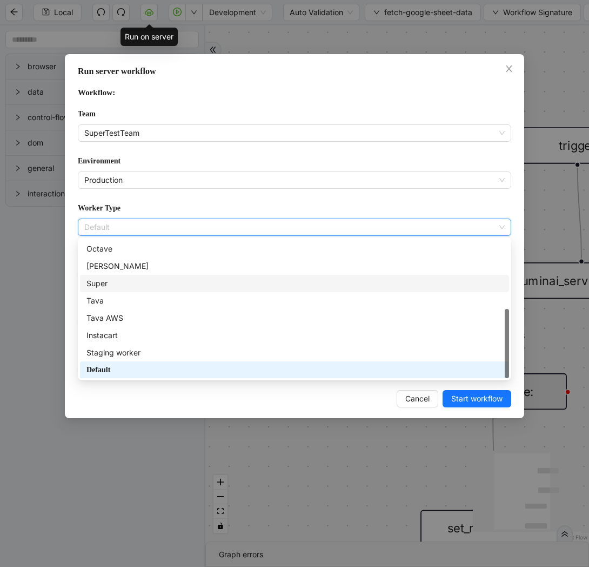
click at [170, 277] on div "Super" at bounding box center [295, 283] width 416 height 12
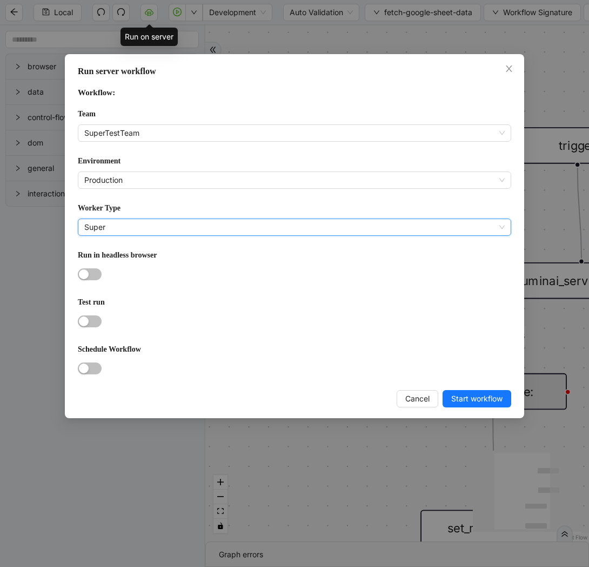
click at [136, 228] on span "Super" at bounding box center [294, 227] width 421 height 16
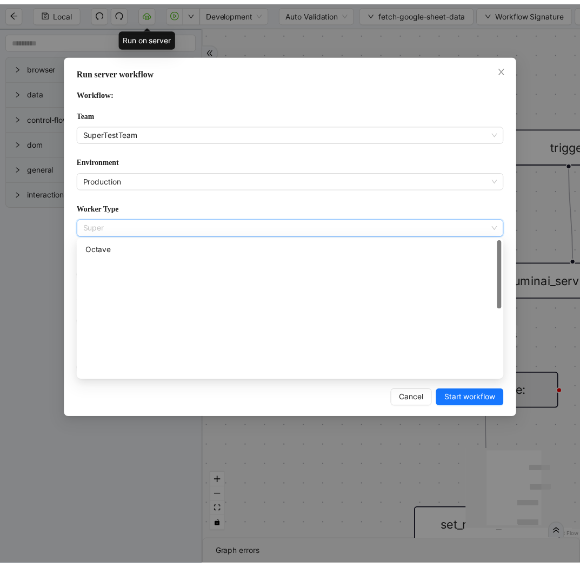
scroll to position [0, 0]
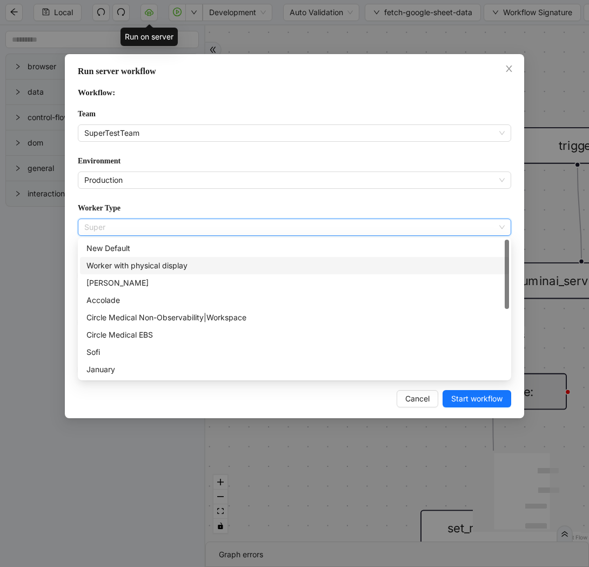
click at [164, 266] on div "Worker with physical display" at bounding box center [295, 266] width 416 height 12
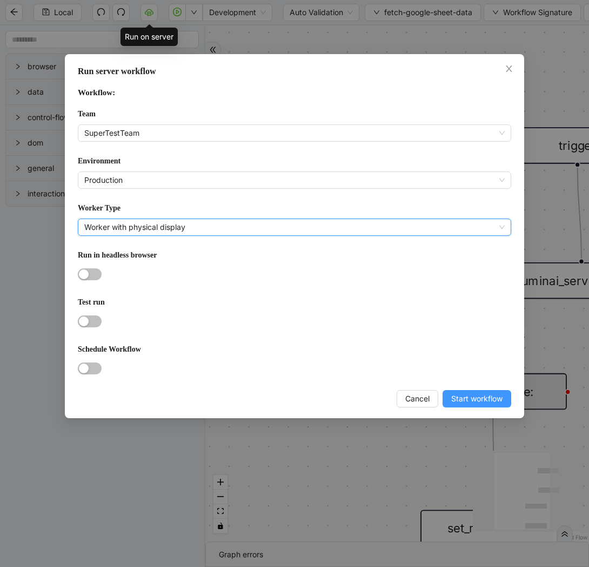
click at [472, 400] on span "Start workflow" at bounding box center [477, 399] width 51 height 12
